Goal: Information Seeking & Learning: Find specific page/section

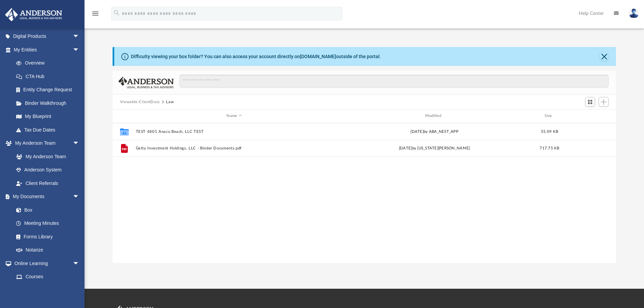
scroll to position [68, 0]
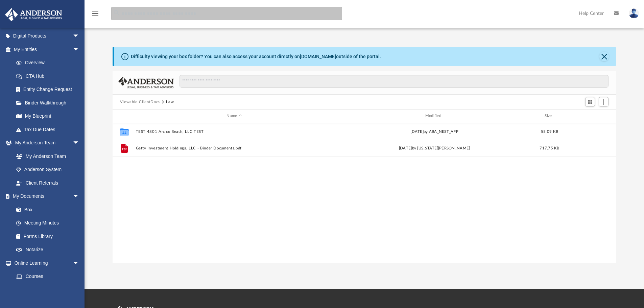
click at [154, 14] on input "search" at bounding box center [226, 14] width 231 height 14
type input "***"
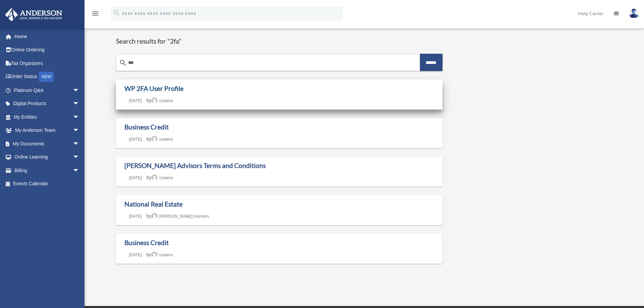
click at [154, 88] on link "WP 2FA User Profile" at bounding box center [153, 89] width 59 height 8
